Goal: Information Seeking & Learning: Check status

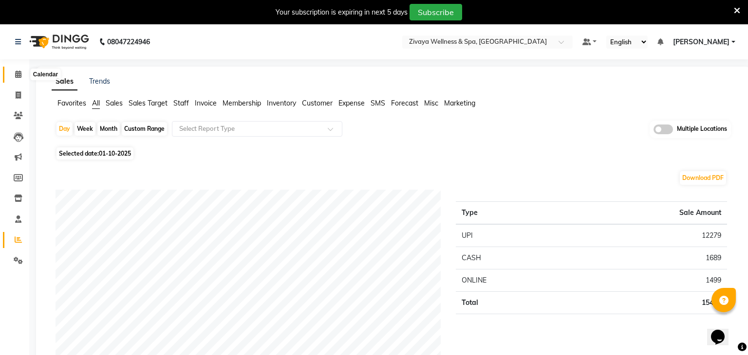
click at [12, 75] on span at bounding box center [18, 74] width 17 height 11
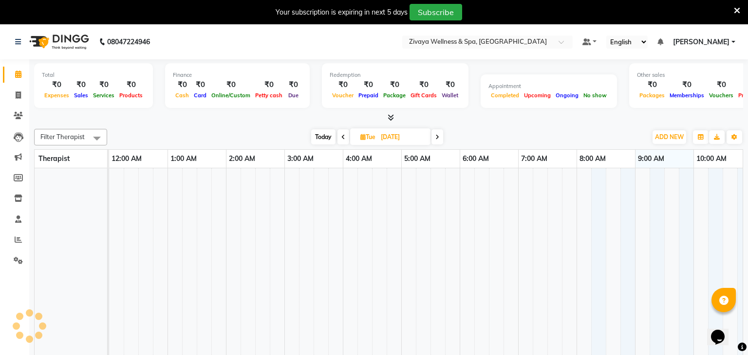
scroll to position [0, 350]
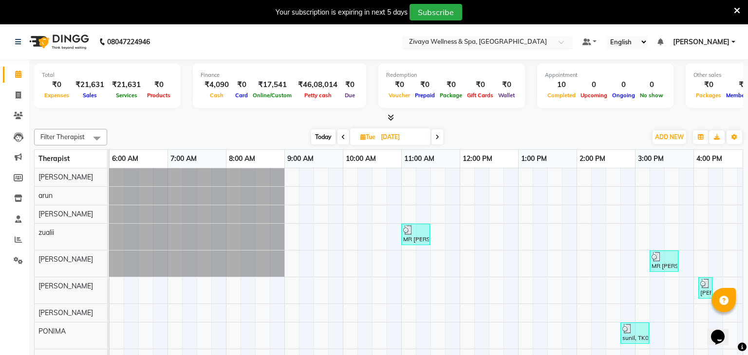
click at [464, 40] on input "text" at bounding box center [477, 43] width 141 height 10
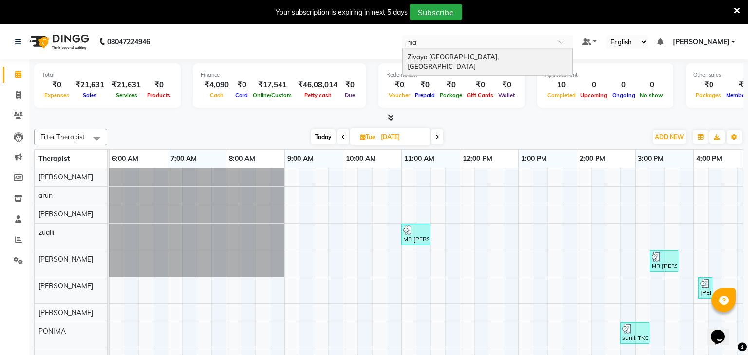
type input "m"
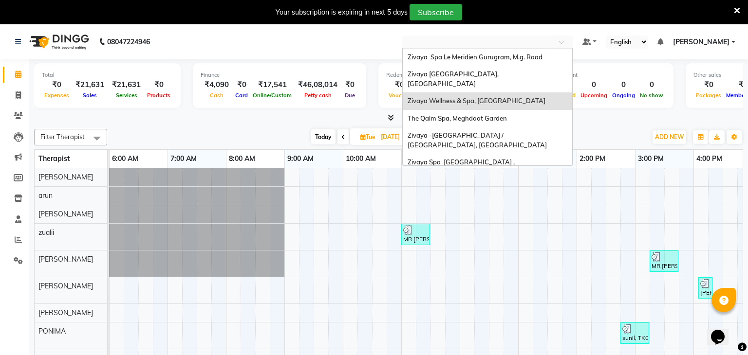
type input "q"
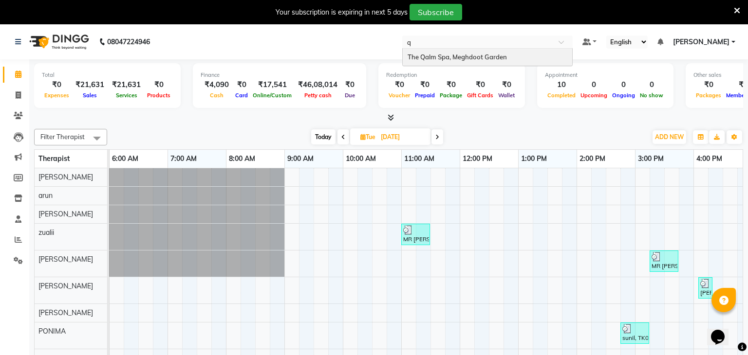
click at [469, 49] on div "The Qalm Spa, Meghdoot Garden" at bounding box center [487, 58] width 169 height 18
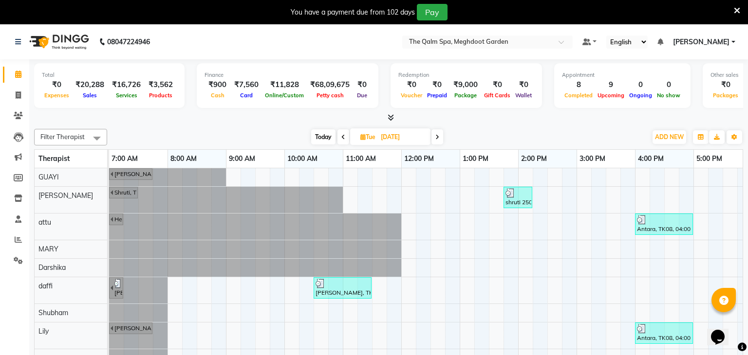
click at [439, 135] on span at bounding box center [437, 136] width 12 height 15
type input "01-10-2025"
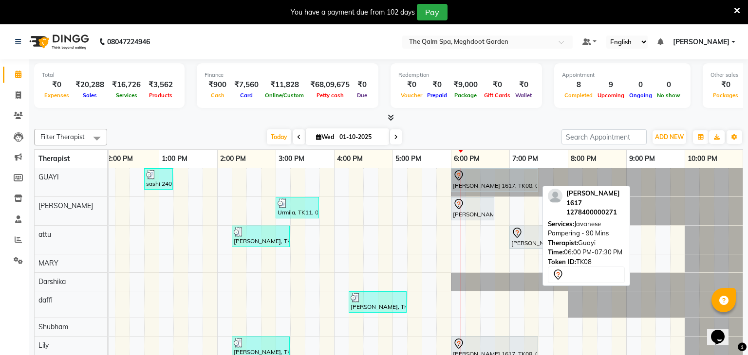
click at [487, 187] on div "HERMAN 1617, TK08, 06:00 PM-07:30 PM, Javanese Pampering - 90 Mins" at bounding box center [494, 180] width 85 height 20
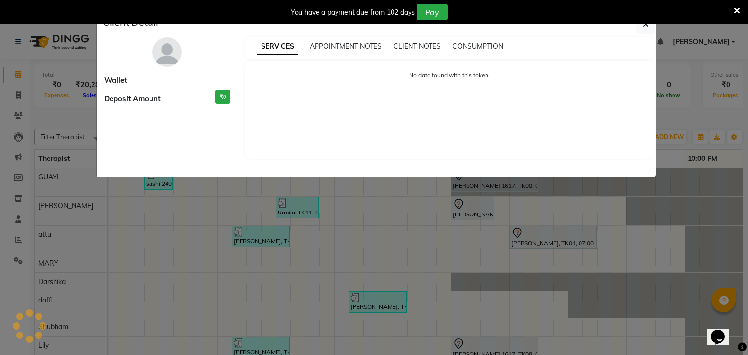
select select "7"
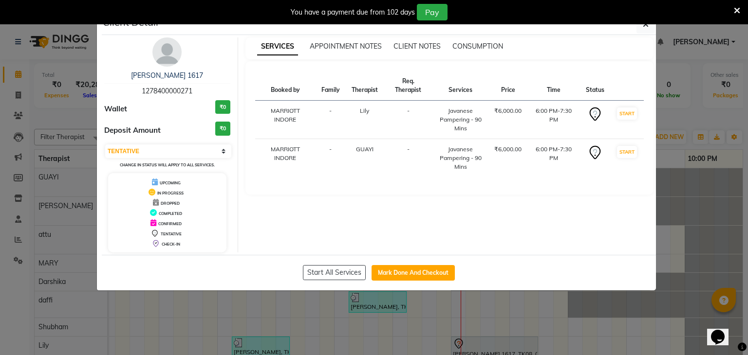
click at [719, 207] on ngb-modal-window "Client Detail HERMAN 1617 1278400000271 Wallet ₹0 Deposit Amount ₹0 Select IN S…" at bounding box center [374, 177] width 748 height 355
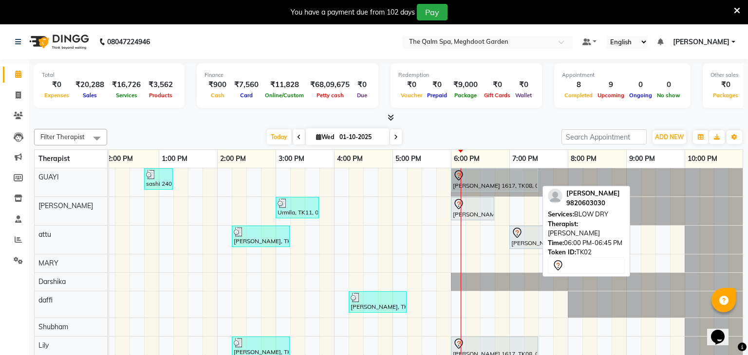
click at [486, 219] on link "Shama Juneja, TK02, 06:00 PM-06:45 PM, BLOW DRY" at bounding box center [472, 208] width 43 height 23
select select "7"
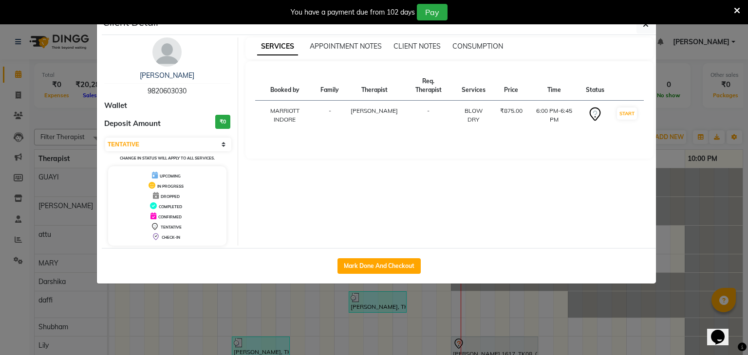
click at [697, 196] on ngb-modal-window "Client Detail Shama Juneja 9820603030 Wallet Deposit Amount ₹0 Select IN SERVIC…" at bounding box center [374, 177] width 748 height 355
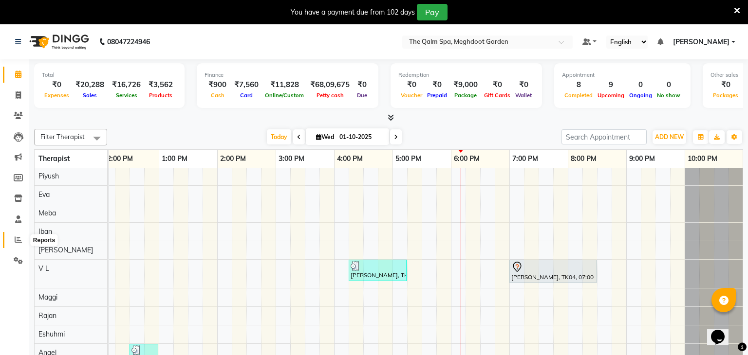
click at [21, 245] on span at bounding box center [18, 240] width 17 height 11
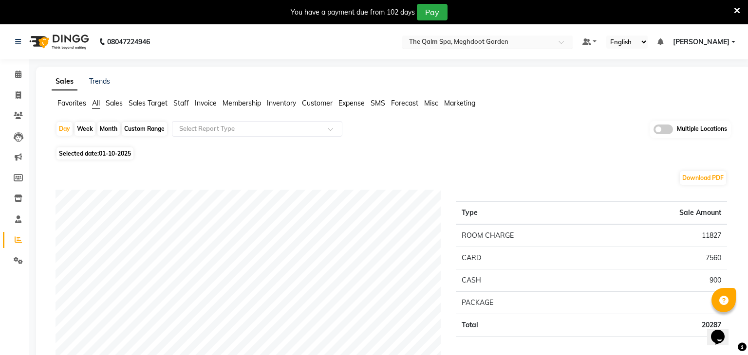
click at [462, 43] on input "text" at bounding box center [477, 43] width 141 height 10
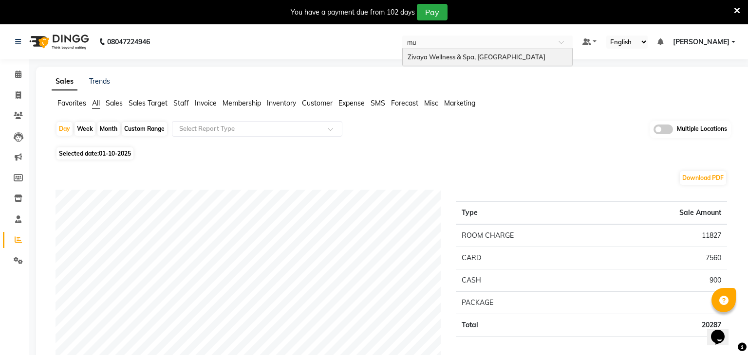
type input "mum"
click at [465, 57] on span "Zivaya Wellness & Spa, [GEOGRAPHIC_DATA]" at bounding box center [476, 57] width 138 height 8
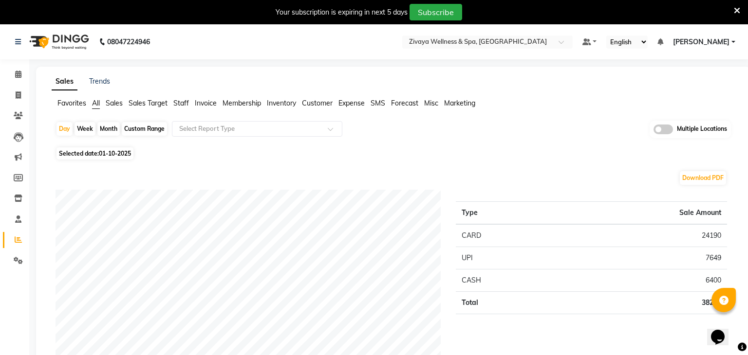
click at [128, 151] on span "01-10-2025" at bounding box center [115, 153] width 32 height 7
select select "10"
select select "2025"
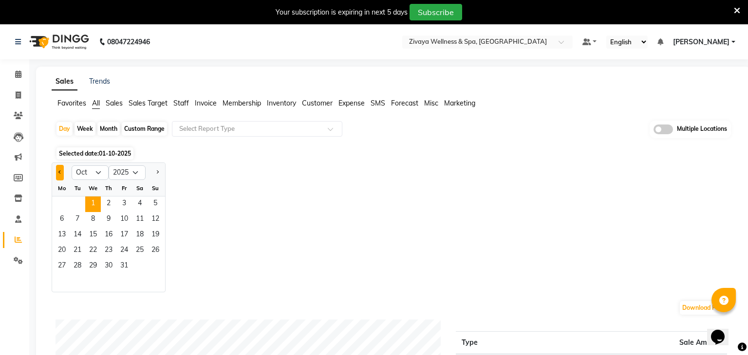
click at [62, 175] on button "Previous month" at bounding box center [60, 173] width 8 height 16
select select "9"
click at [61, 264] on span "29" at bounding box center [62, 267] width 16 height 16
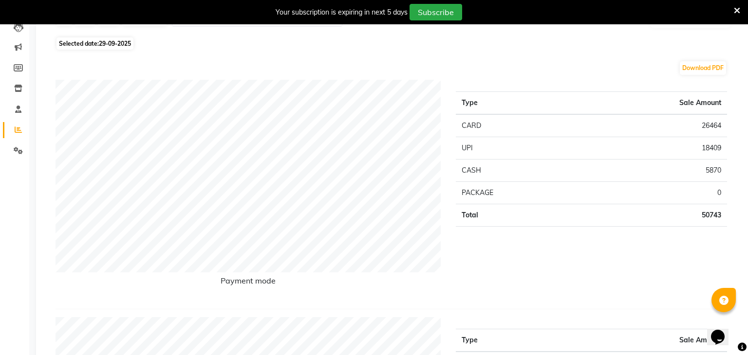
scroll to position [110, 0]
